Goal: Information Seeking & Learning: Learn about a topic

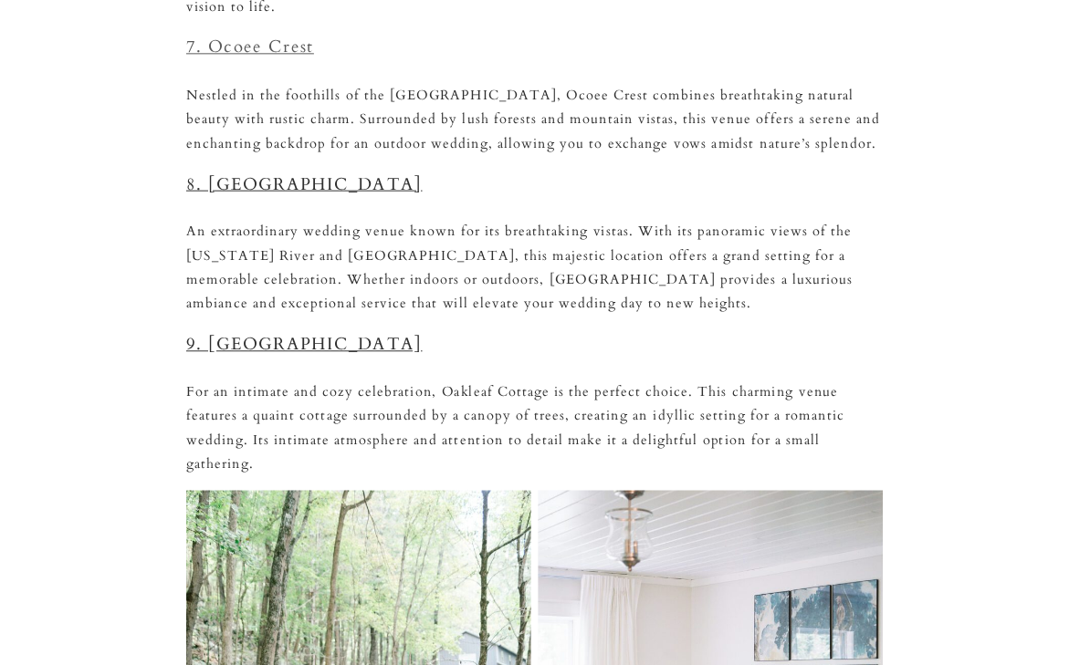
scroll to position [3152, 0]
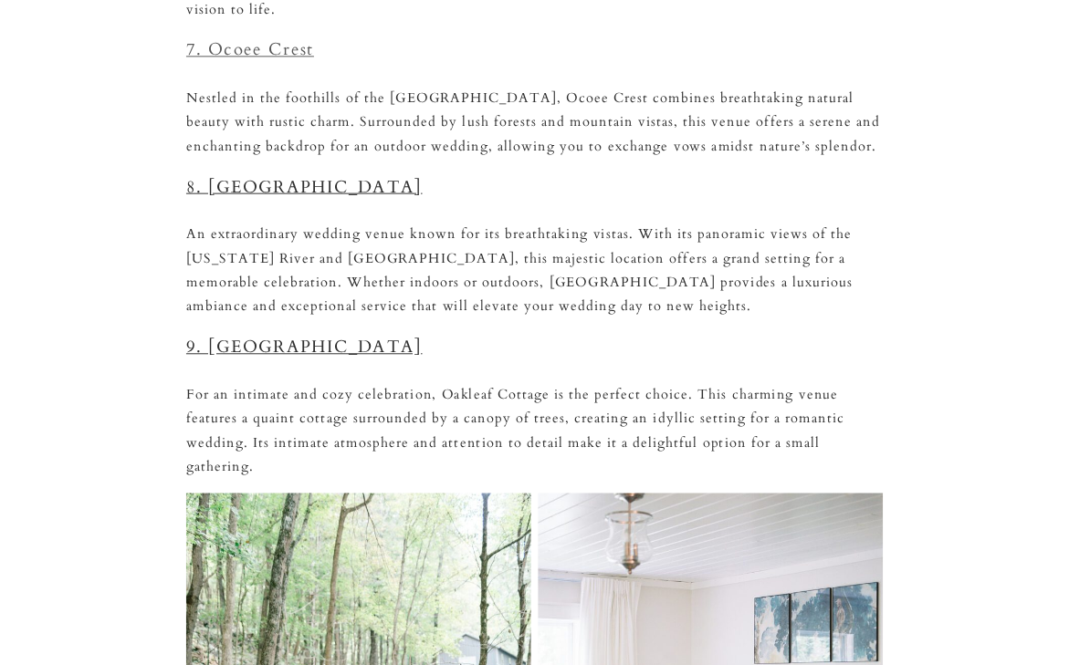
click at [268, 38] on link "7. Ocoee Crest" at bounding box center [250, 49] width 128 height 23
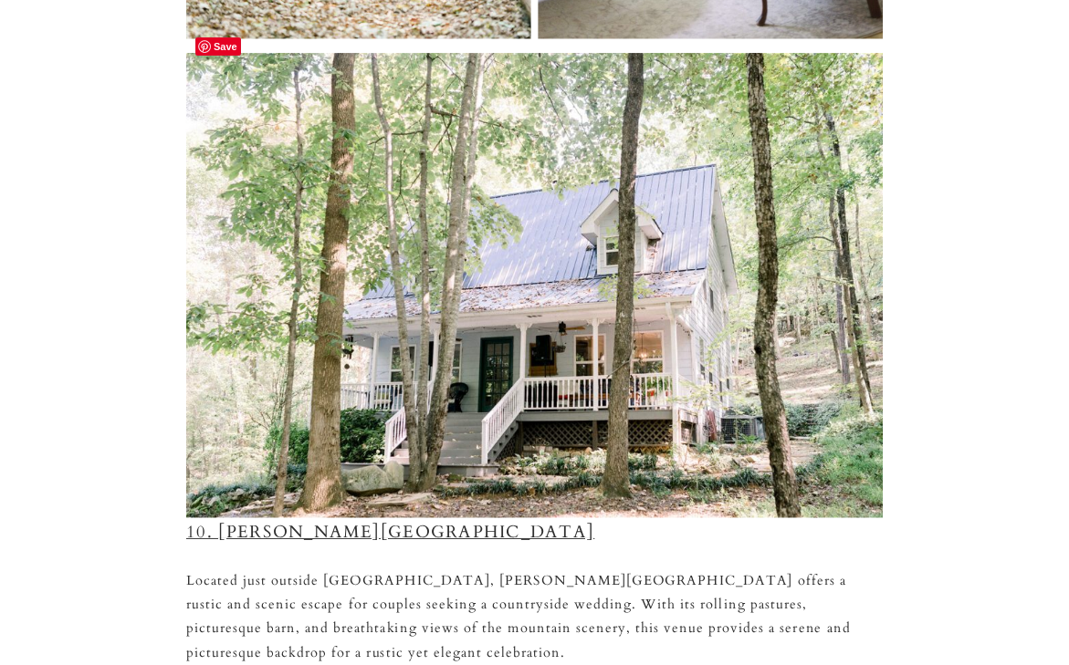
scroll to position [4128, 0]
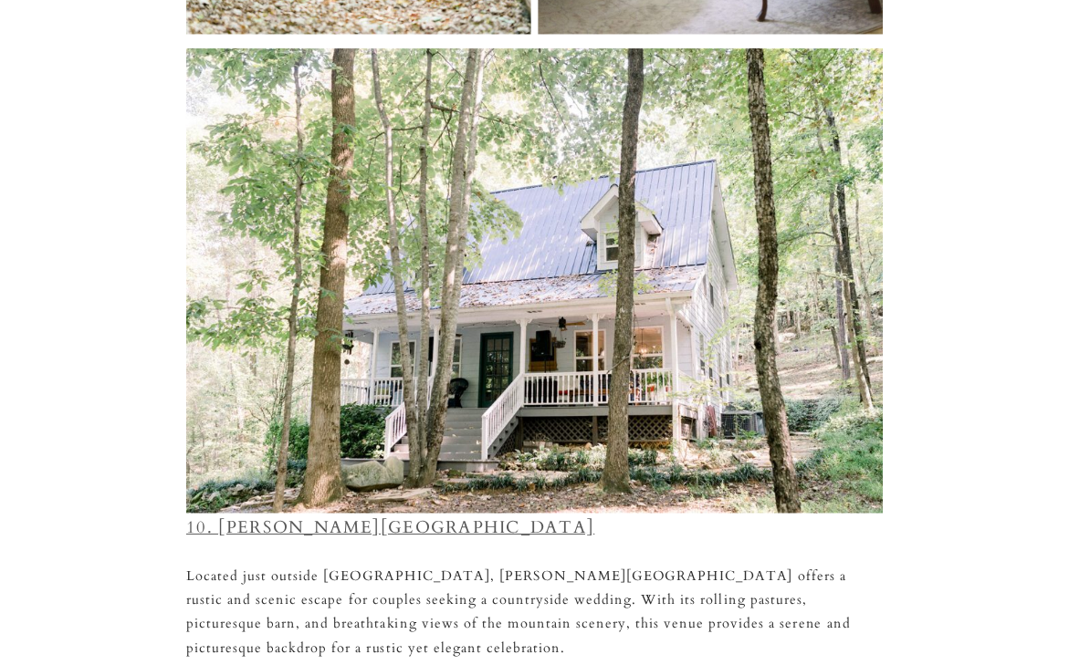
click at [354, 517] on link "10. Candie’s Creek Farm" at bounding box center [390, 528] width 408 height 23
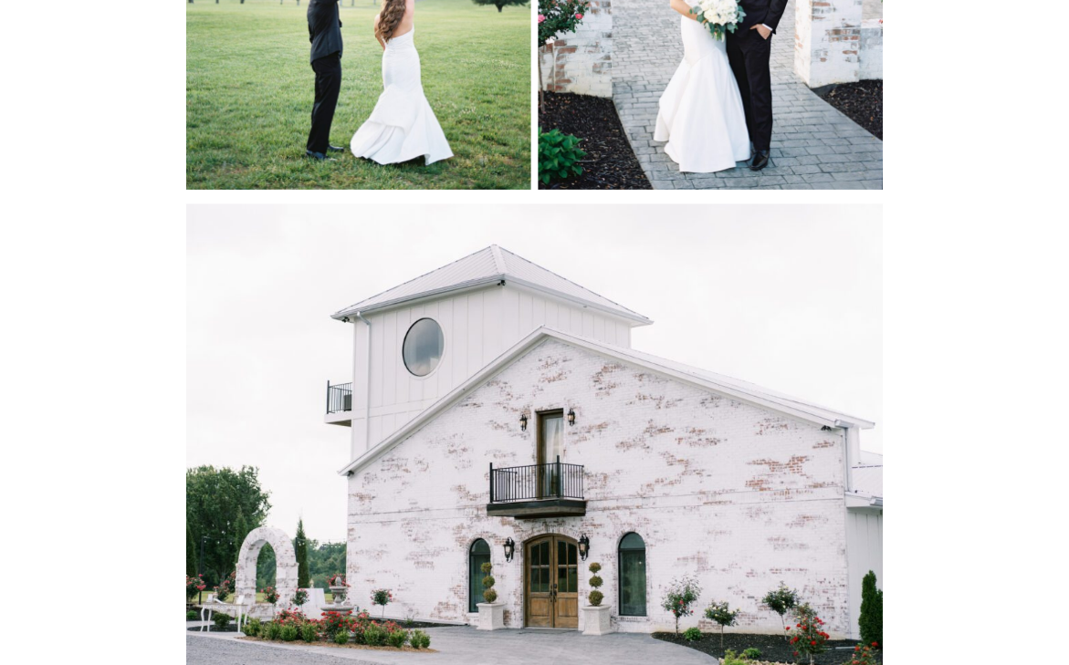
scroll to position [0, 0]
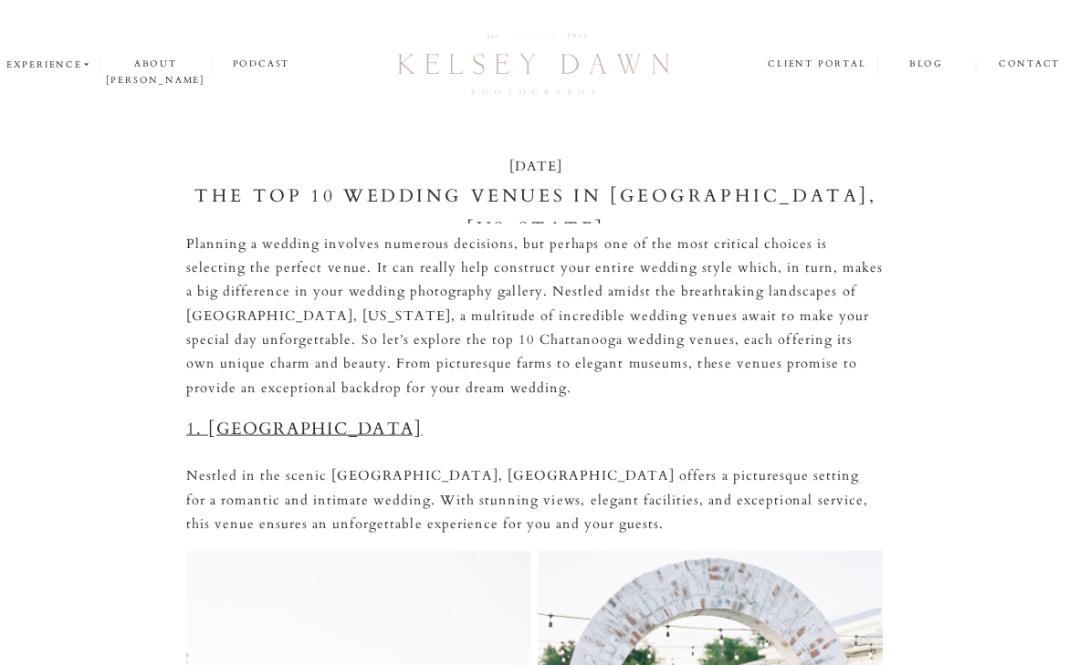
click at [539, 66] on div at bounding box center [534, 65] width 288 height 76
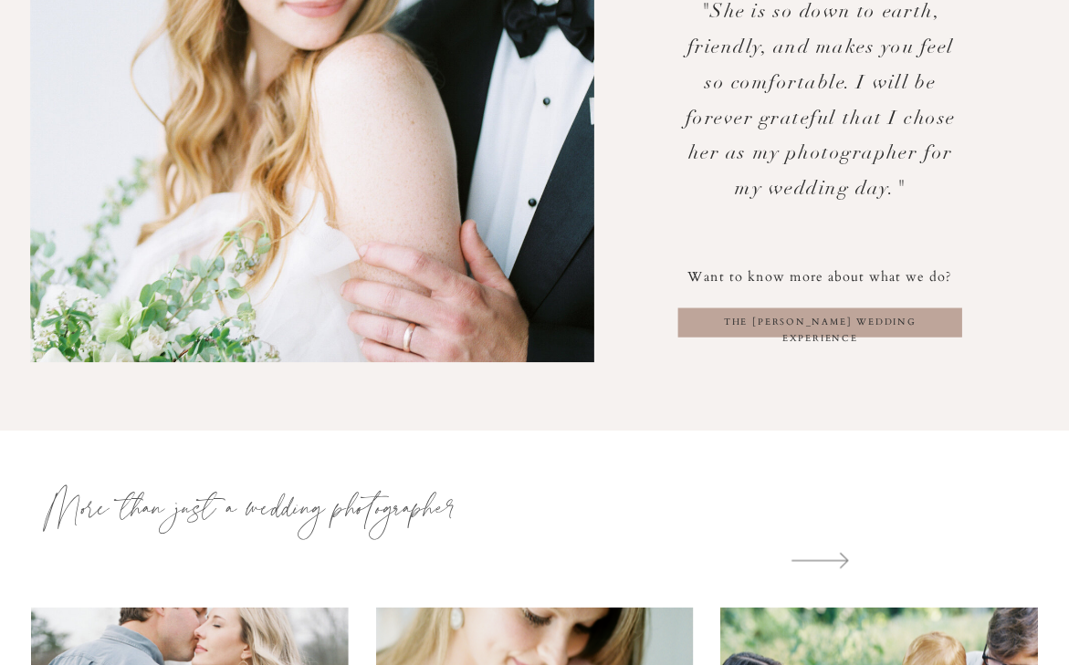
scroll to position [2852, 0]
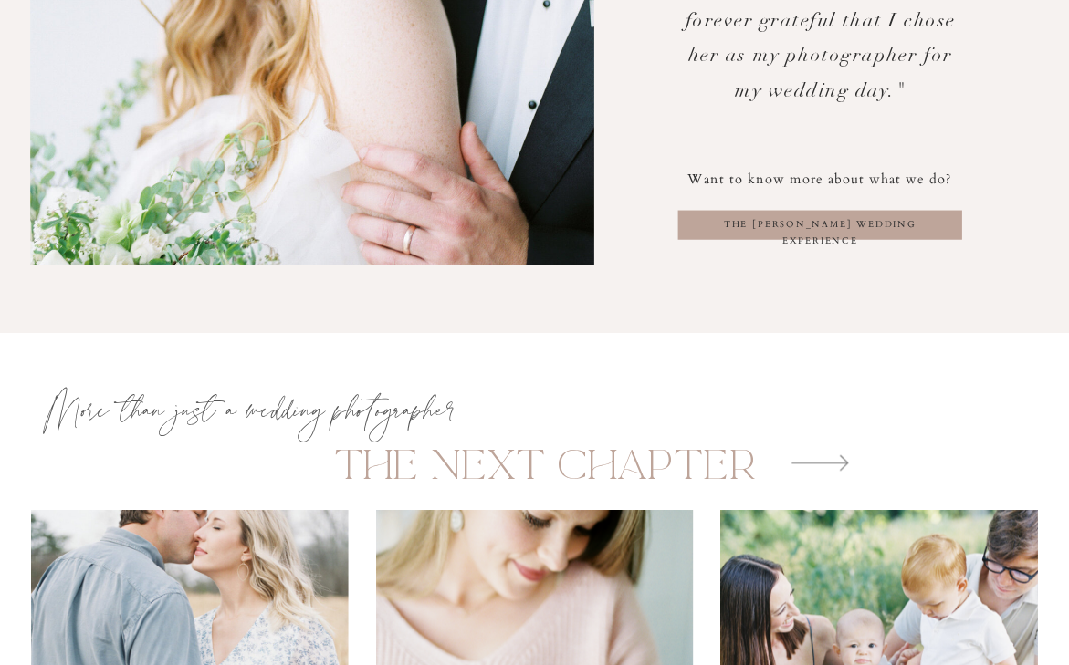
click at [733, 221] on h3 "the kelsey dawn wedding experience" at bounding box center [819, 225] width 261 height 17
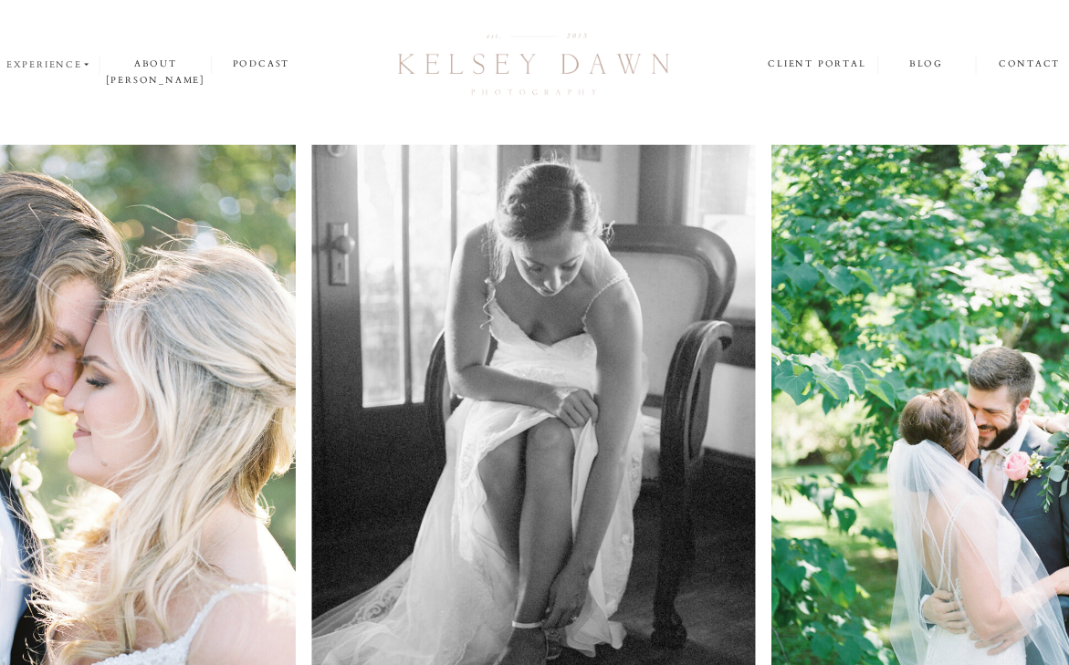
click at [67, 68] on nav "experience" at bounding box center [49, 65] width 87 height 16
click at [68, 63] on nav "experience" at bounding box center [49, 65] width 87 height 16
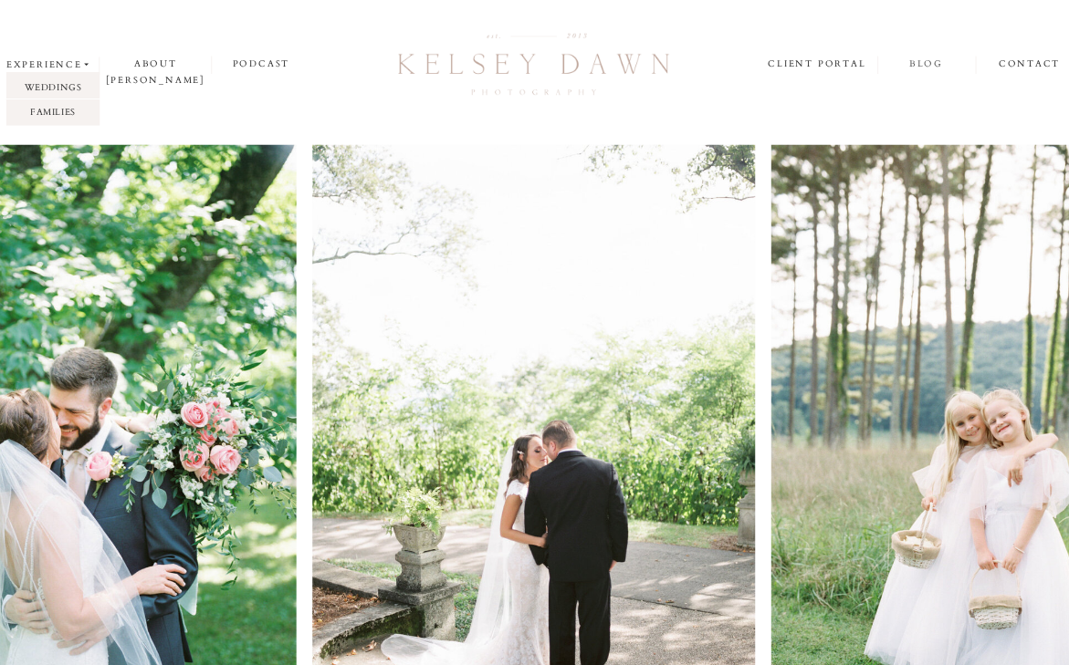
click at [923, 69] on nav "blog" at bounding box center [925, 64] width 97 height 17
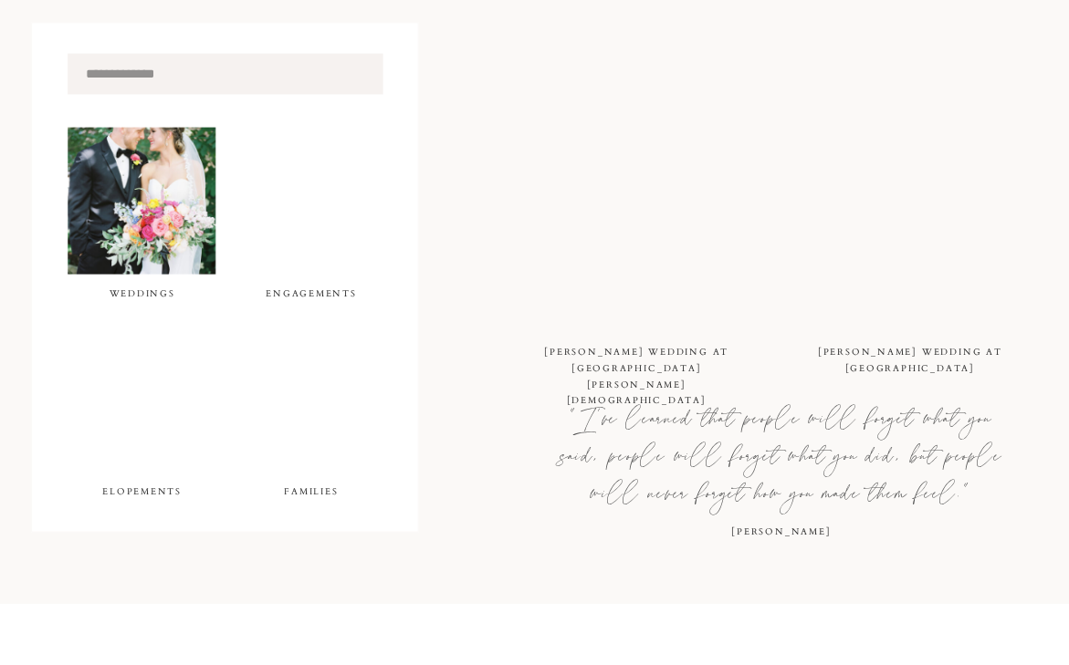
scroll to position [666, 0]
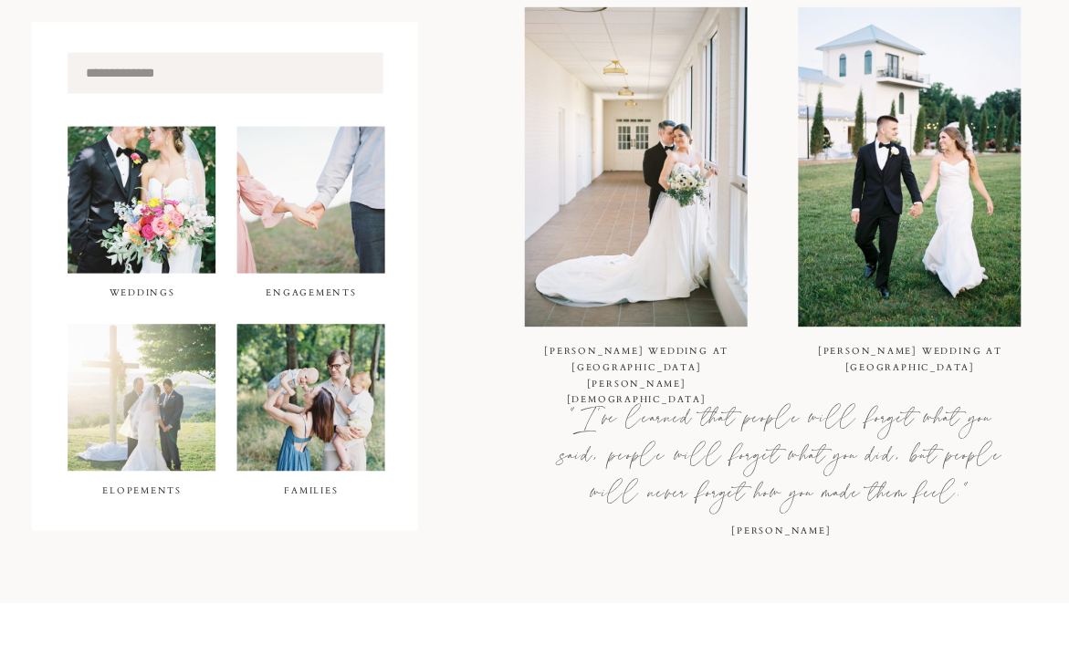
click at [142, 218] on div at bounding box center [142, 199] width 148 height 147
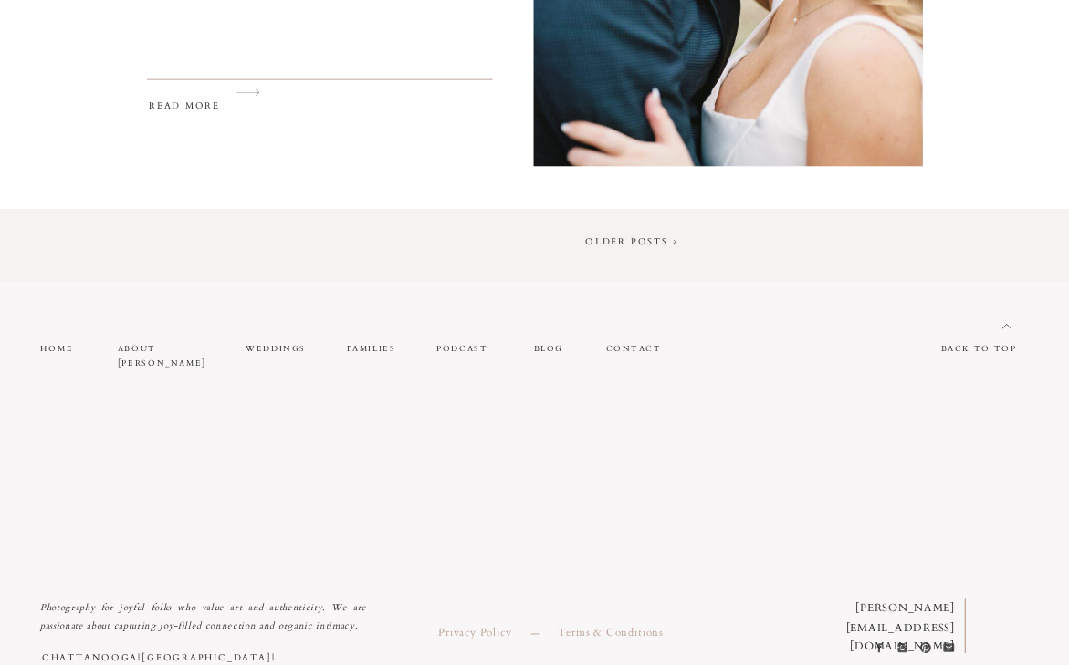
scroll to position [3336, 0]
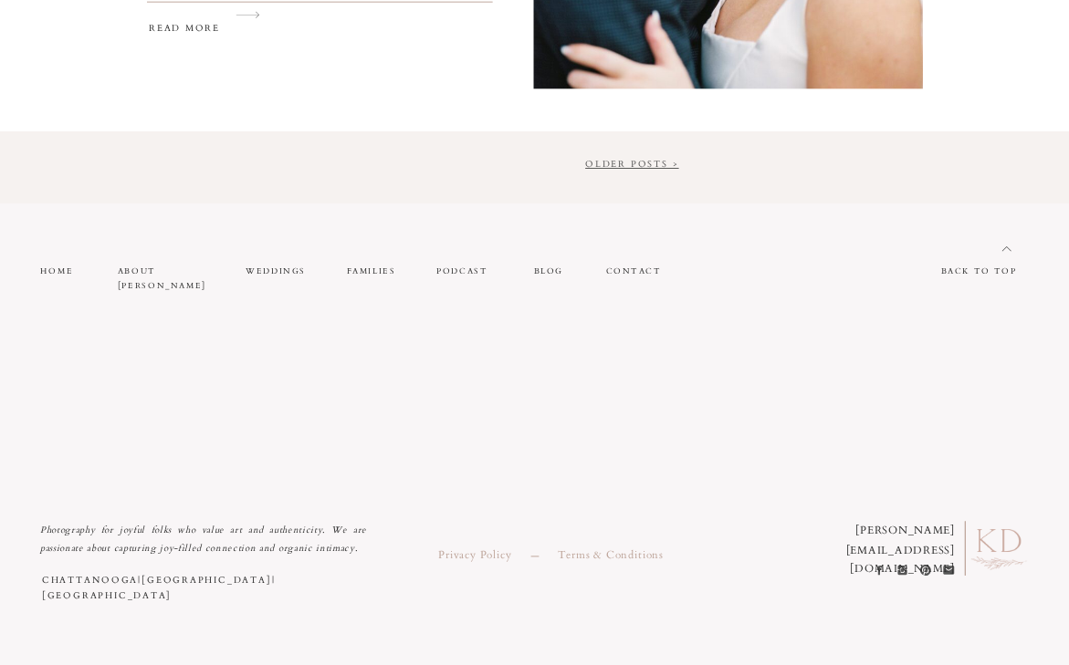
click at [650, 165] on link "Older Posts >" at bounding box center [631, 164] width 93 height 13
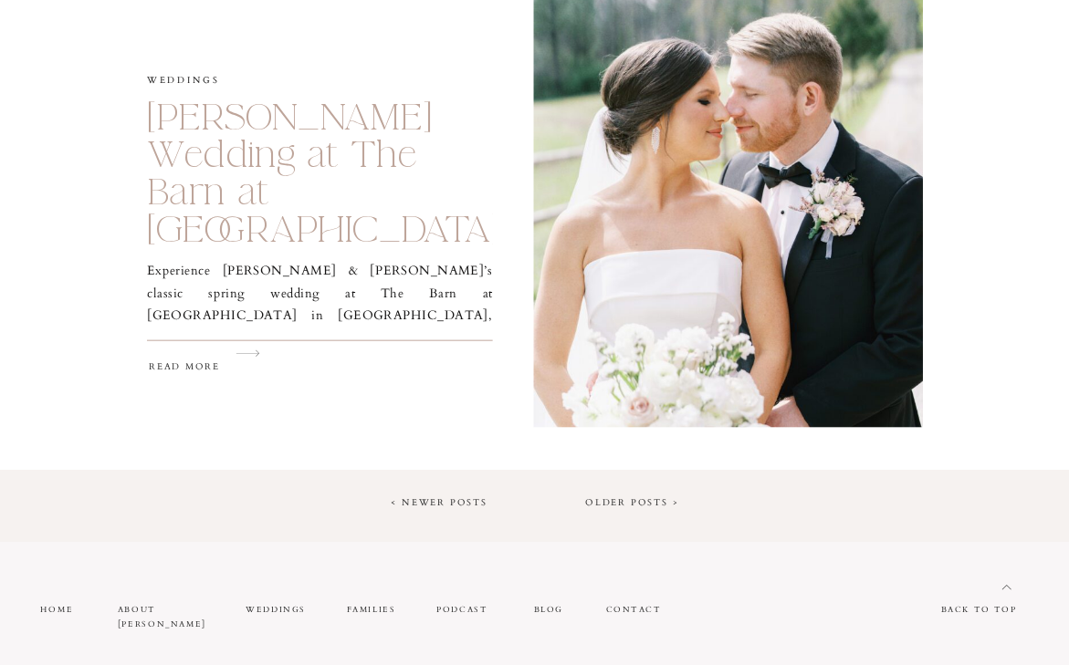
scroll to position [2957, 0]
